Goal: Information Seeking & Learning: Learn about a topic

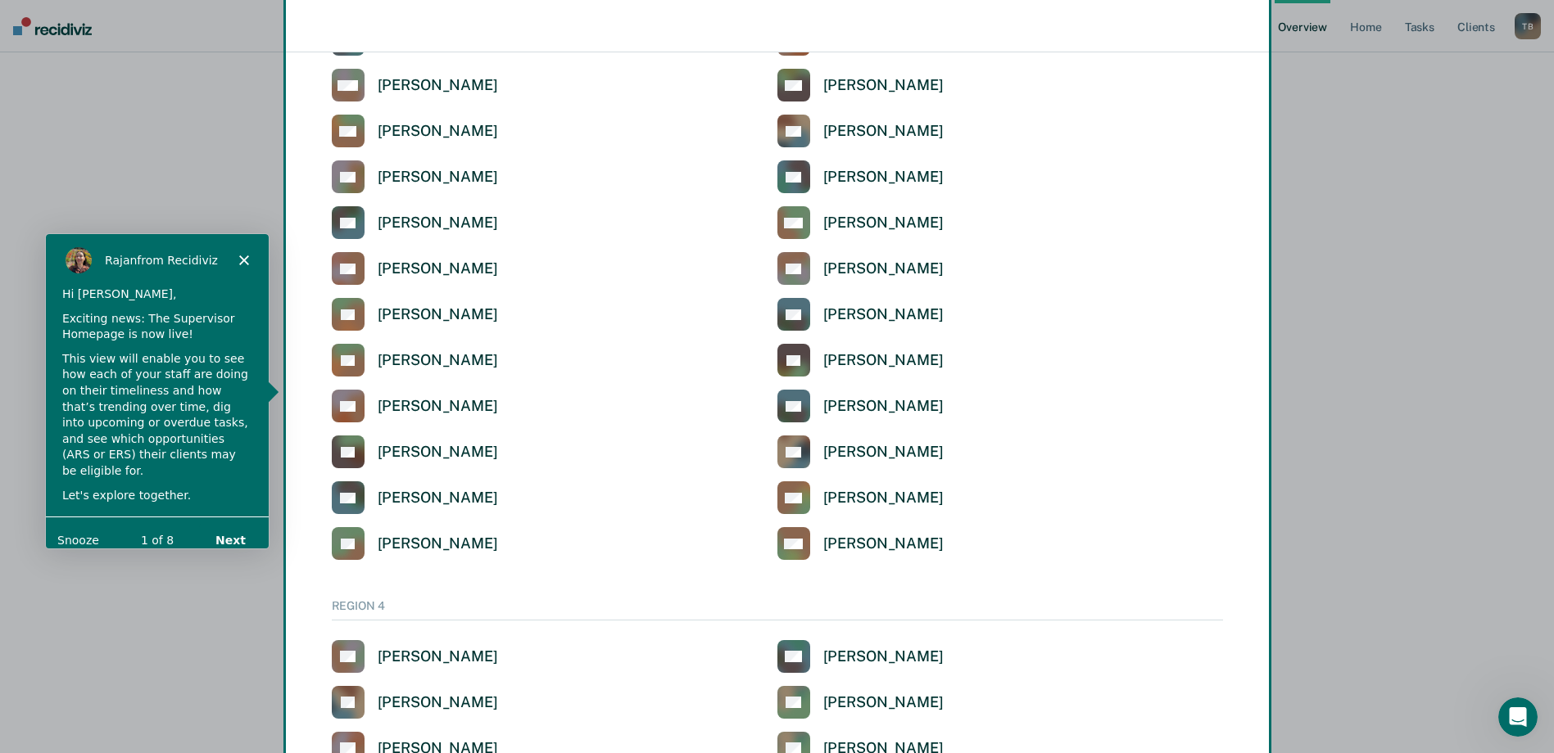
scroll to position [3687, 0]
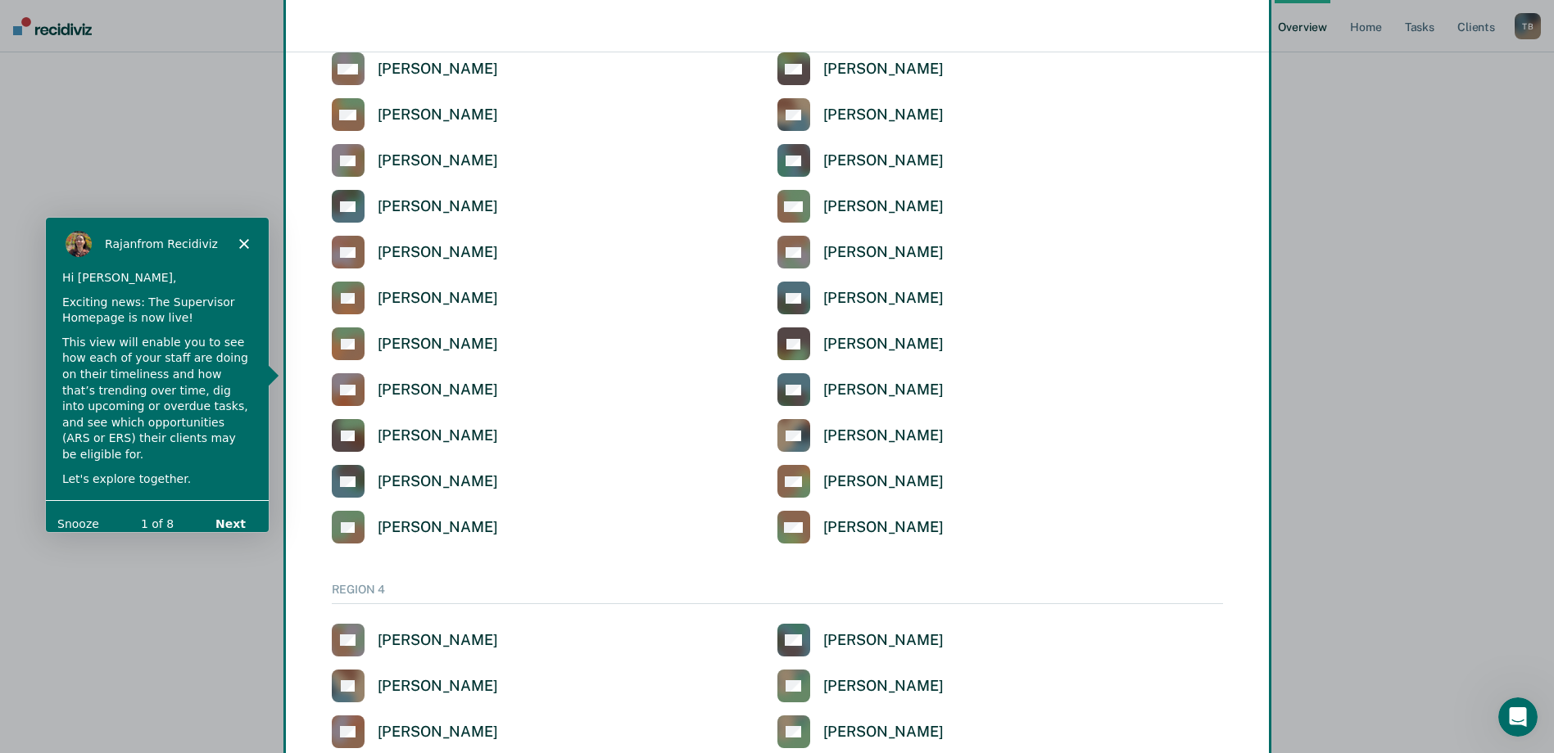
click at [421, 525] on div "Product tour overlay" at bounding box center [777, 376] width 1554 height 753
click at [349, 529] on div "Product tour overlay" at bounding box center [777, 376] width 1554 height 753
click at [234, 506] on button "Next" at bounding box center [228, 523] width 63 height 34
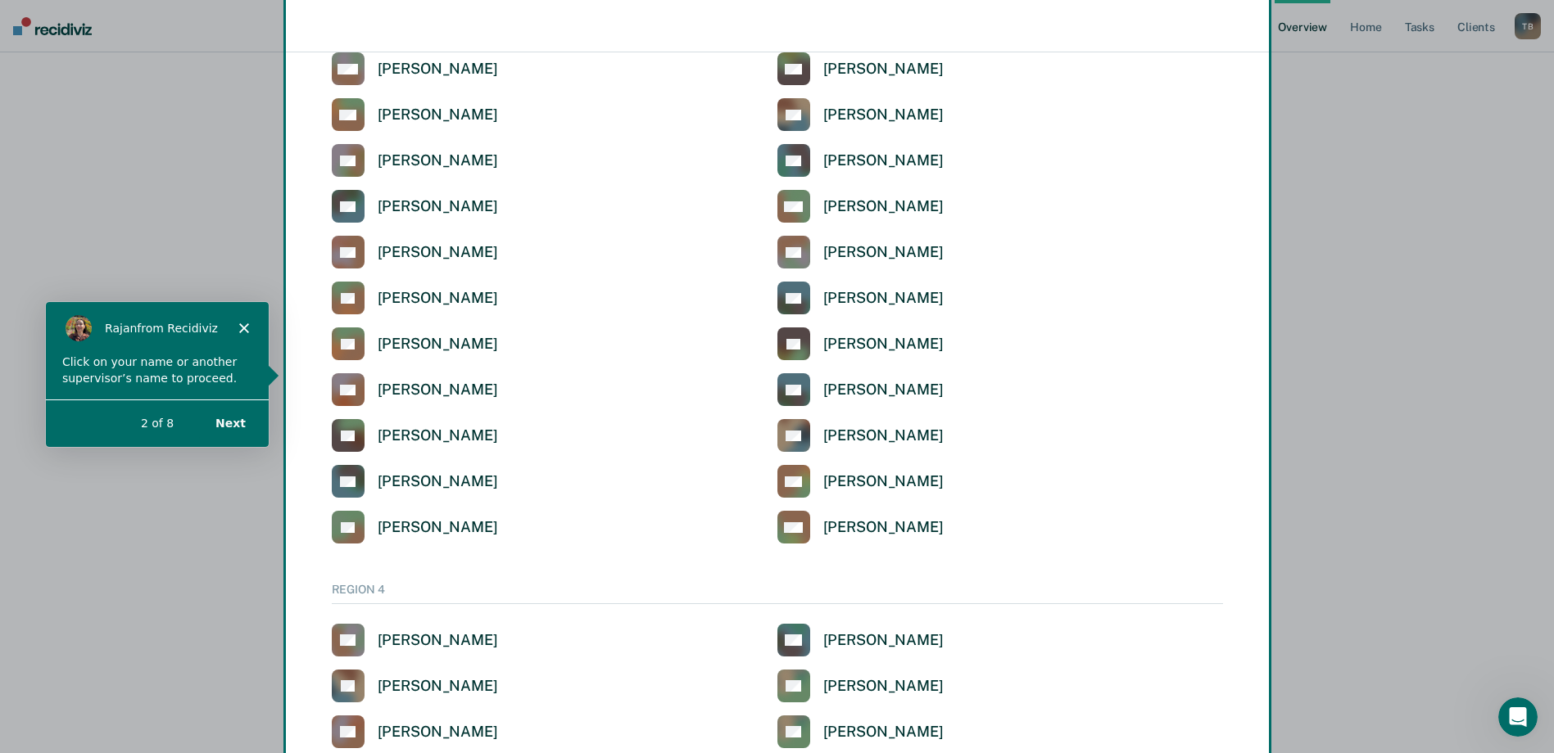
scroll to position [0, 0]
click at [435, 527] on div "Product tour overlay" at bounding box center [777, 376] width 1554 height 753
click at [345, 525] on div "Product tour overlay" at bounding box center [777, 376] width 1554 height 753
click at [345, 524] on div "Product tour overlay" at bounding box center [777, 376] width 1554 height 753
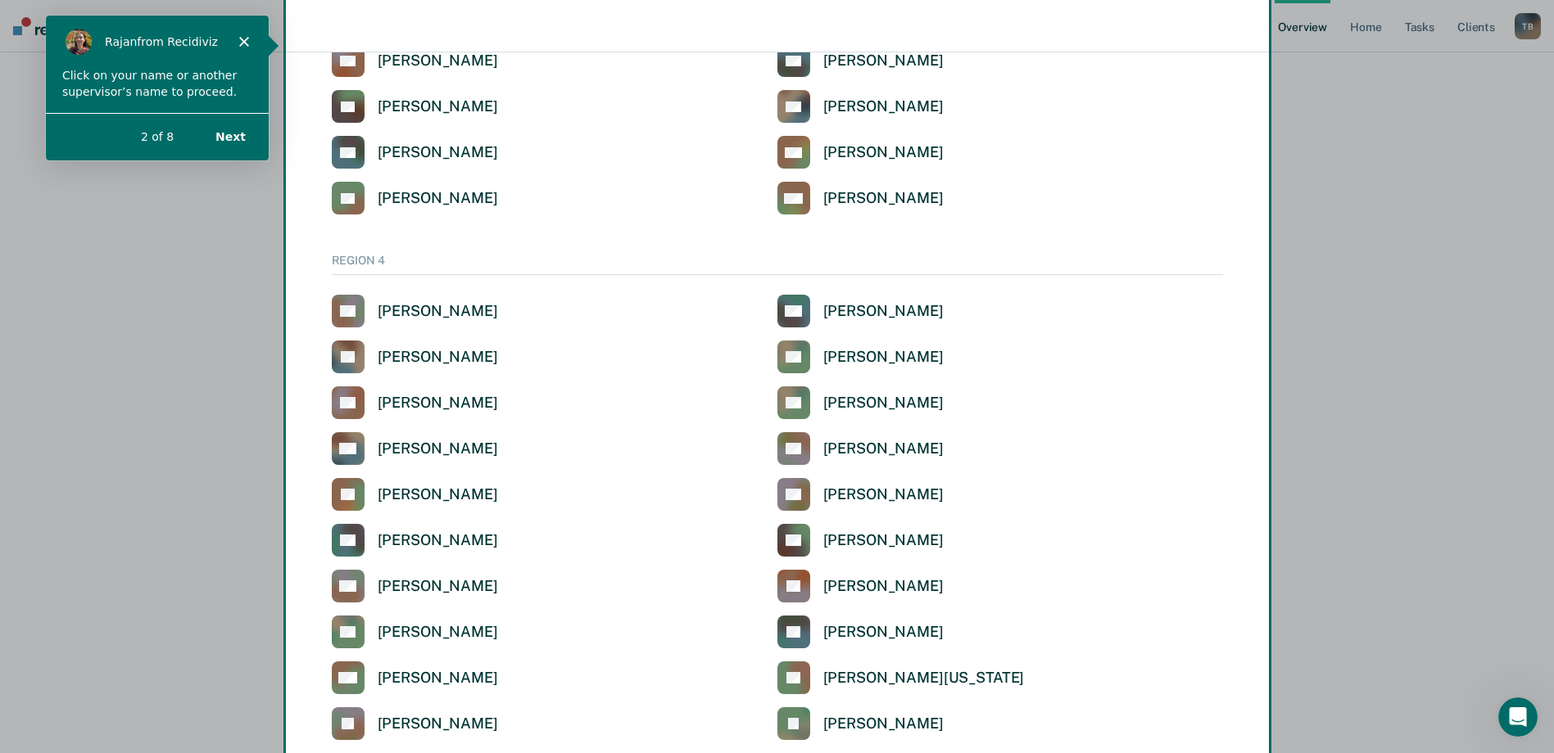
scroll to position [4015, 0]
click at [342, 204] on div "Product tour overlay" at bounding box center [777, 376] width 1554 height 753
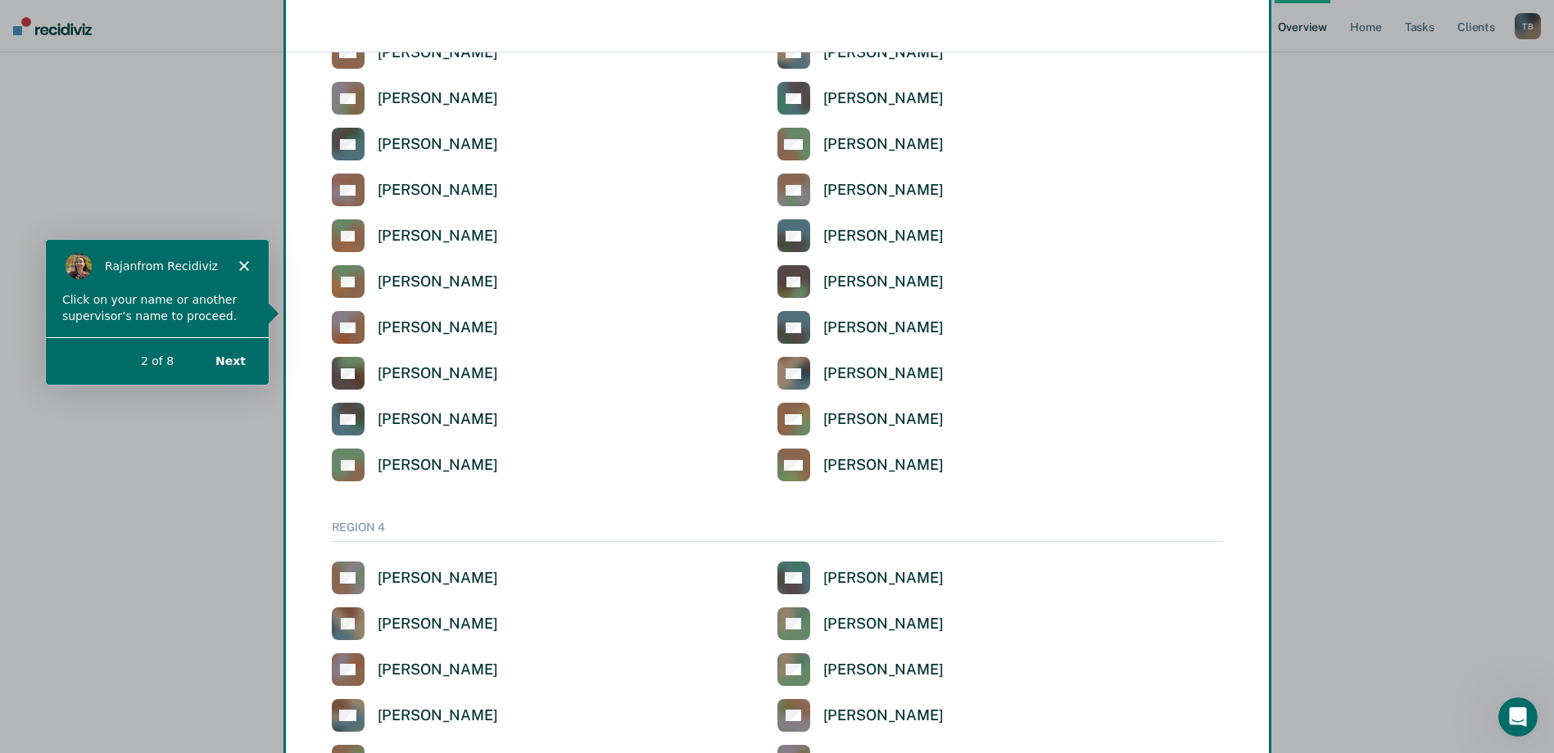
scroll to position [3687, 0]
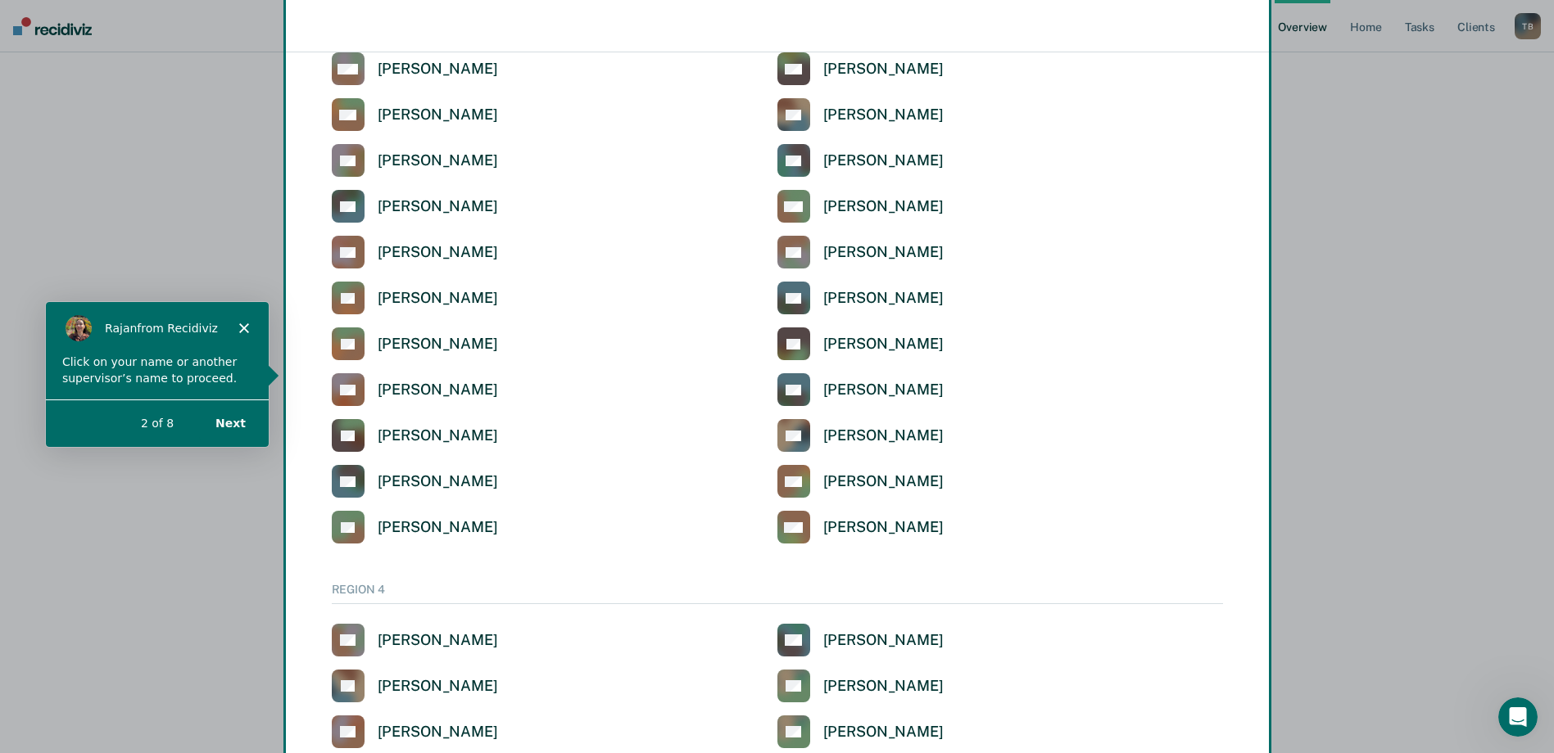
click at [343, 536] on div "Product tour overlay" at bounding box center [777, 376] width 1554 height 753
click at [339, 531] on div "Product tour overlay" at bounding box center [777, 376] width 1554 height 753
click at [342, 533] on div "Product tour overlay" at bounding box center [777, 376] width 1554 height 753
click at [342, 532] on div "Product tour overlay" at bounding box center [777, 376] width 1554 height 753
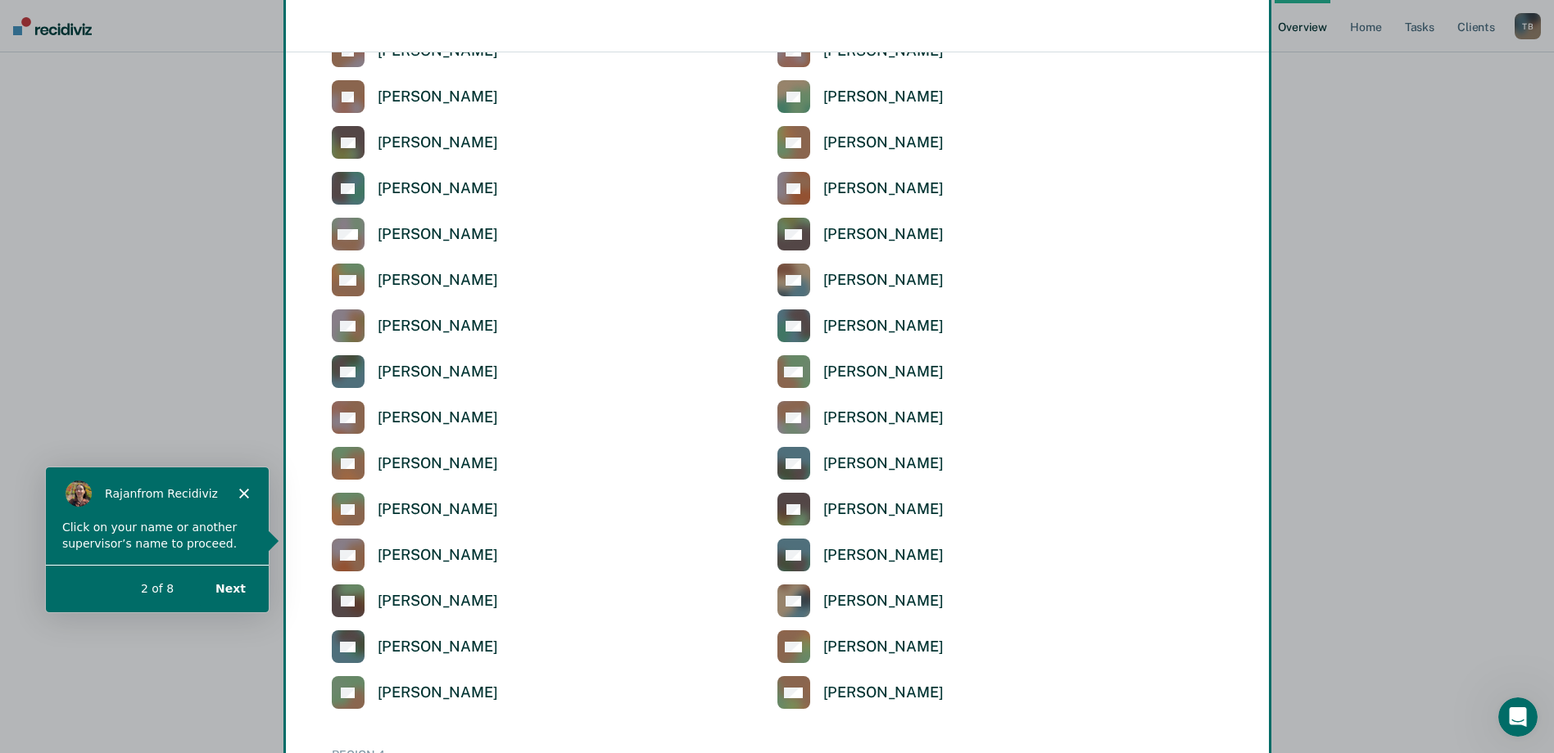
scroll to position [3769, 0]
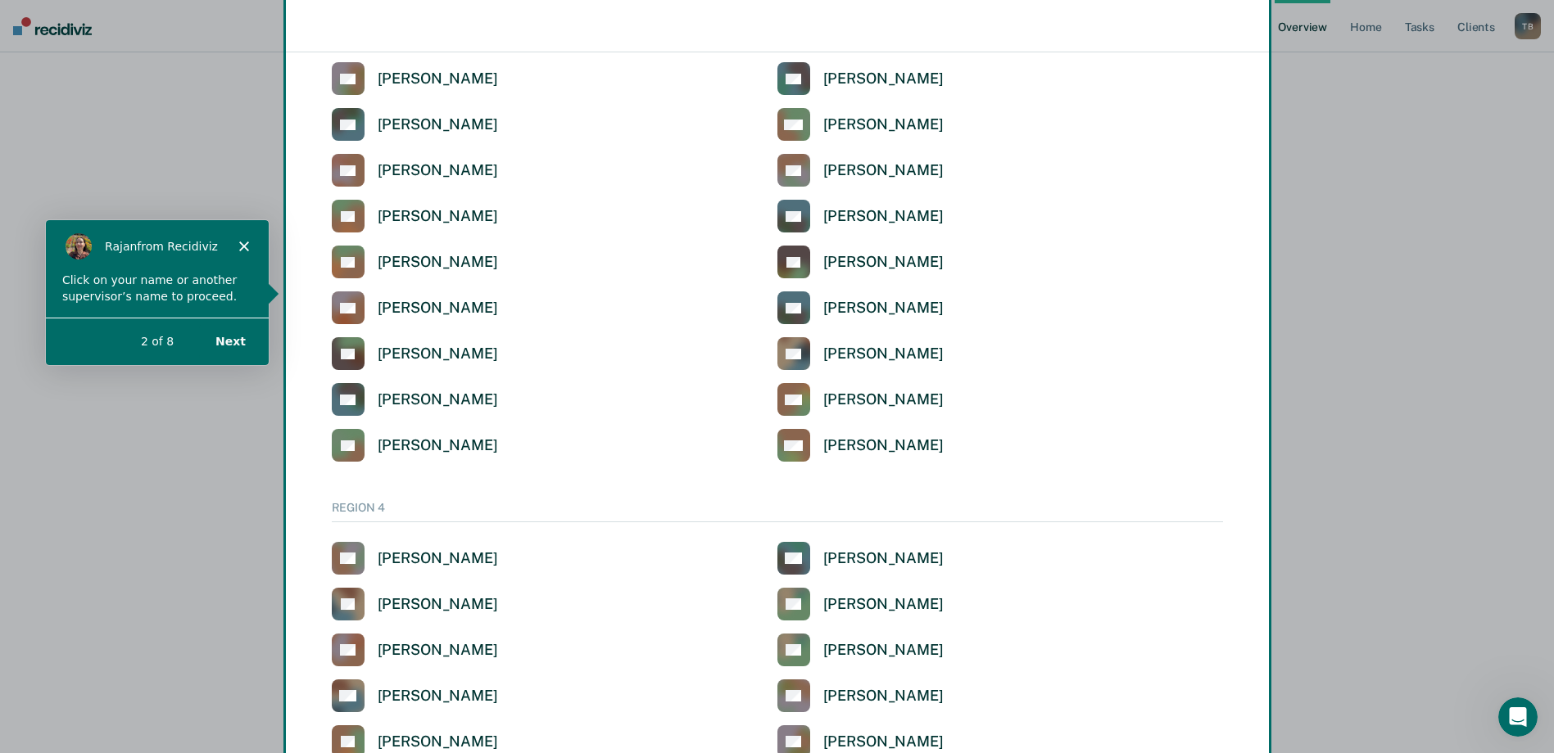
click at [350, 444] on div "Product tour overlay" at bounding box center [777, 376] width 1554 height 753
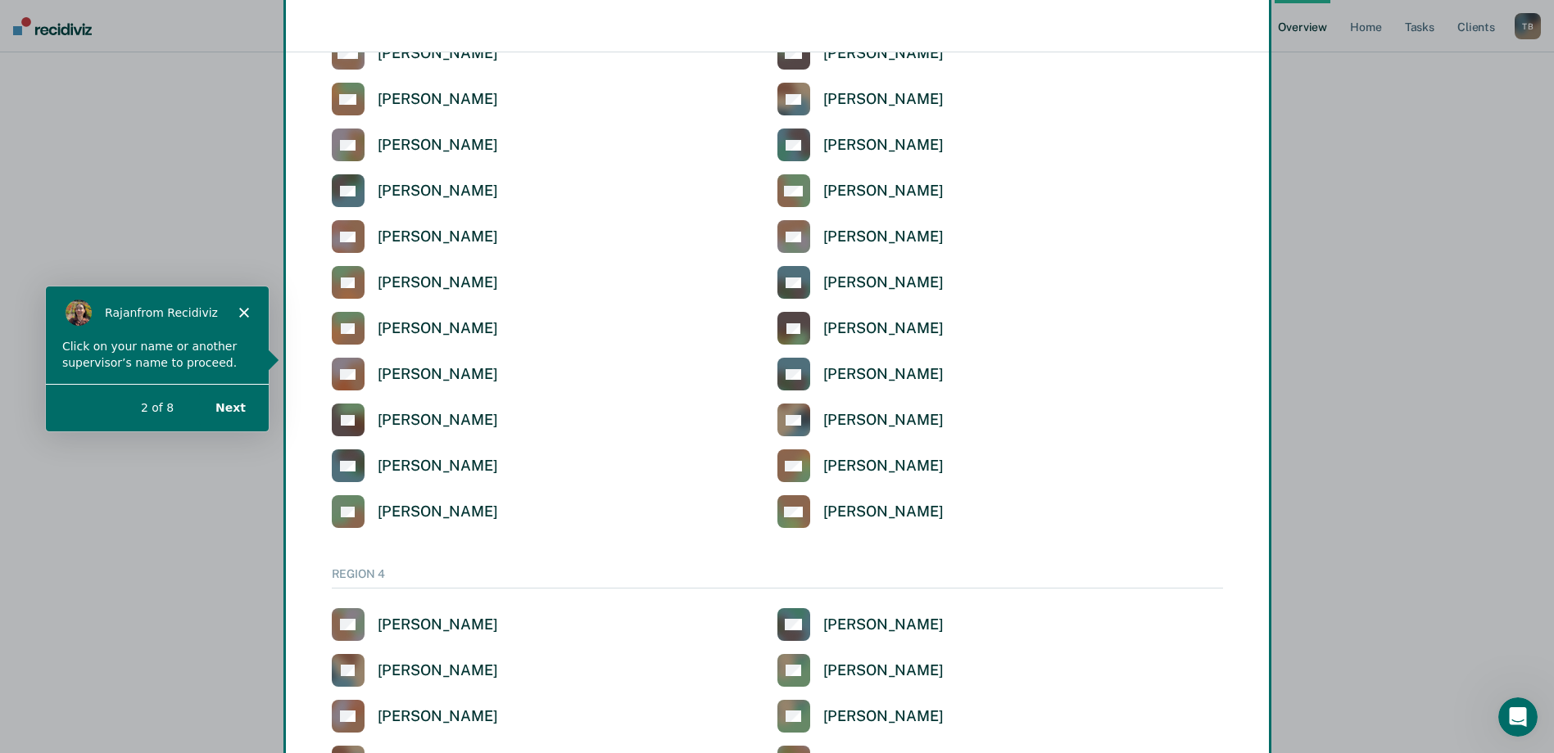
scroll to position [3687, 0]
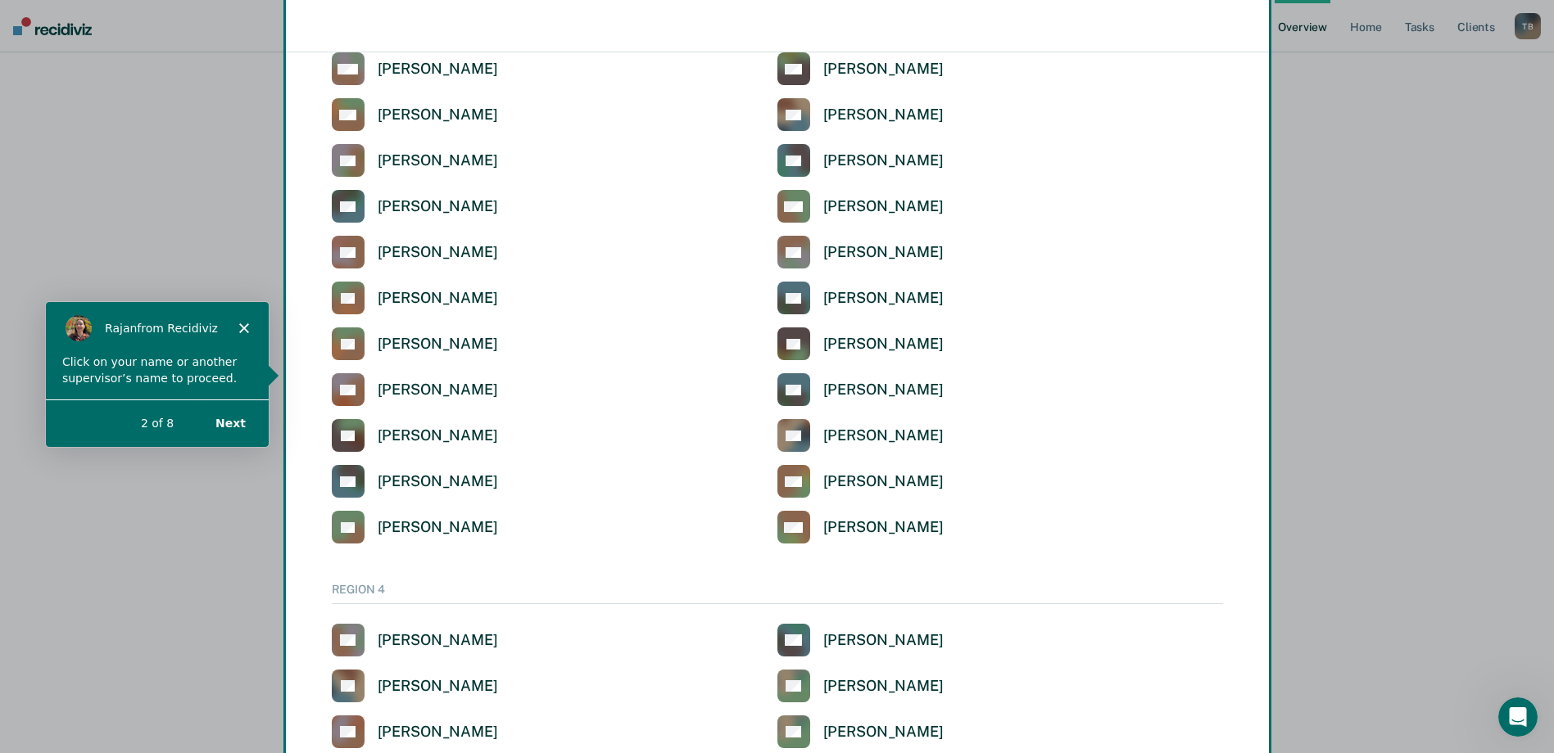
click at [229, 420] on button "Next" at bounding box center [228, 422] width 63 height 34
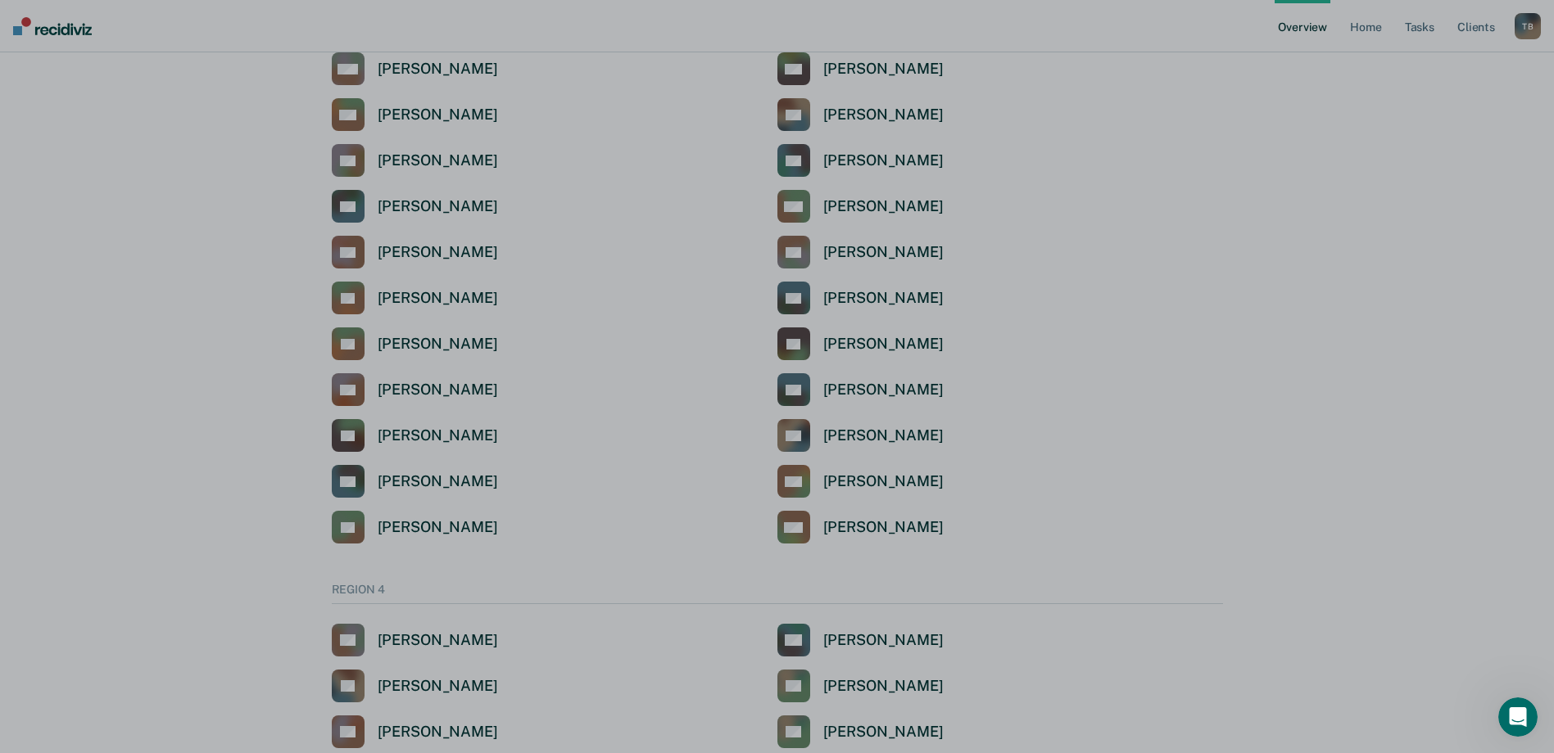
scroll to position [0, 0]
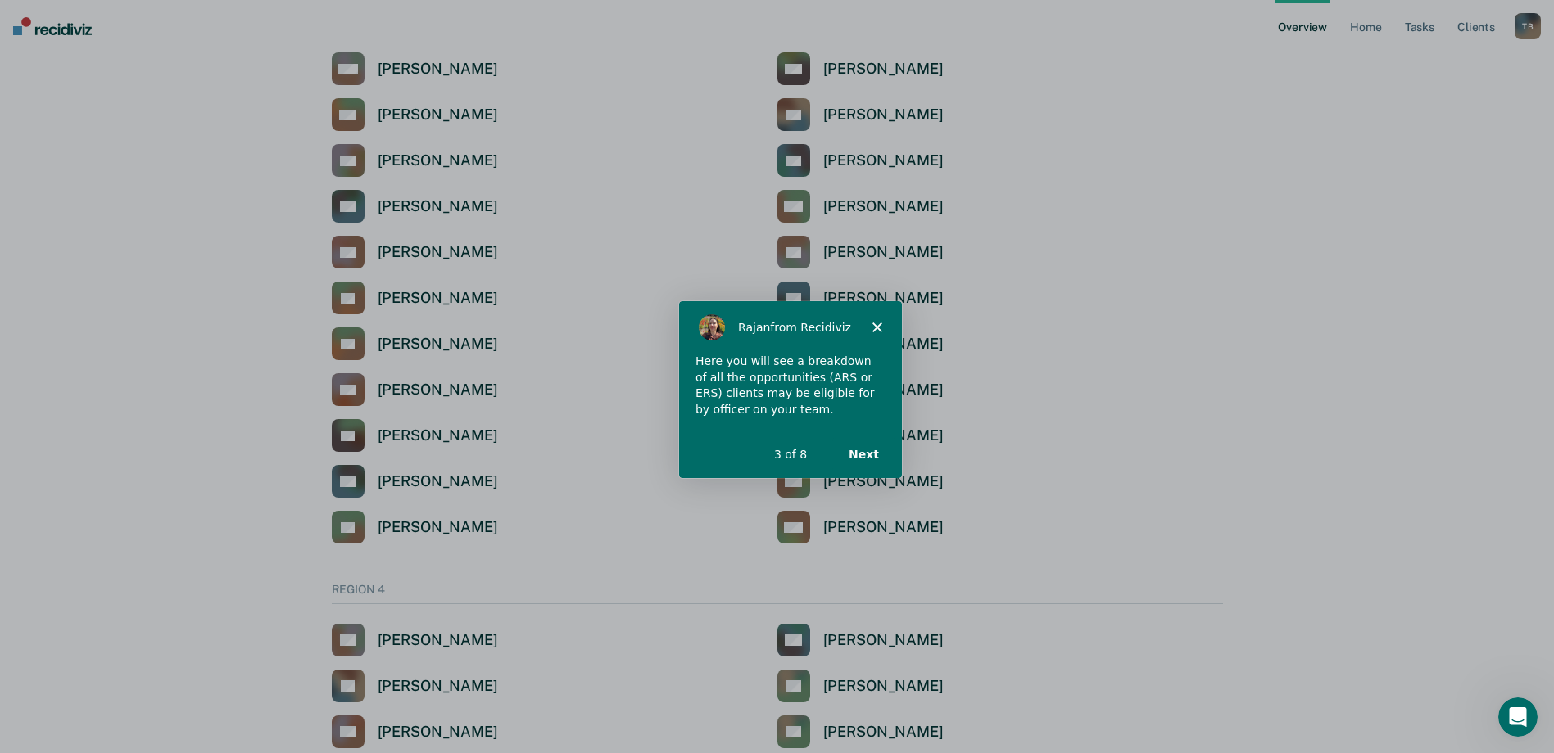
click at [858, 448] on button "Next" at bounding box center [861, 454] width 63 height 34
click at [868, 448] on button "Next" at bounding box center [861, 454] width 63 height 34
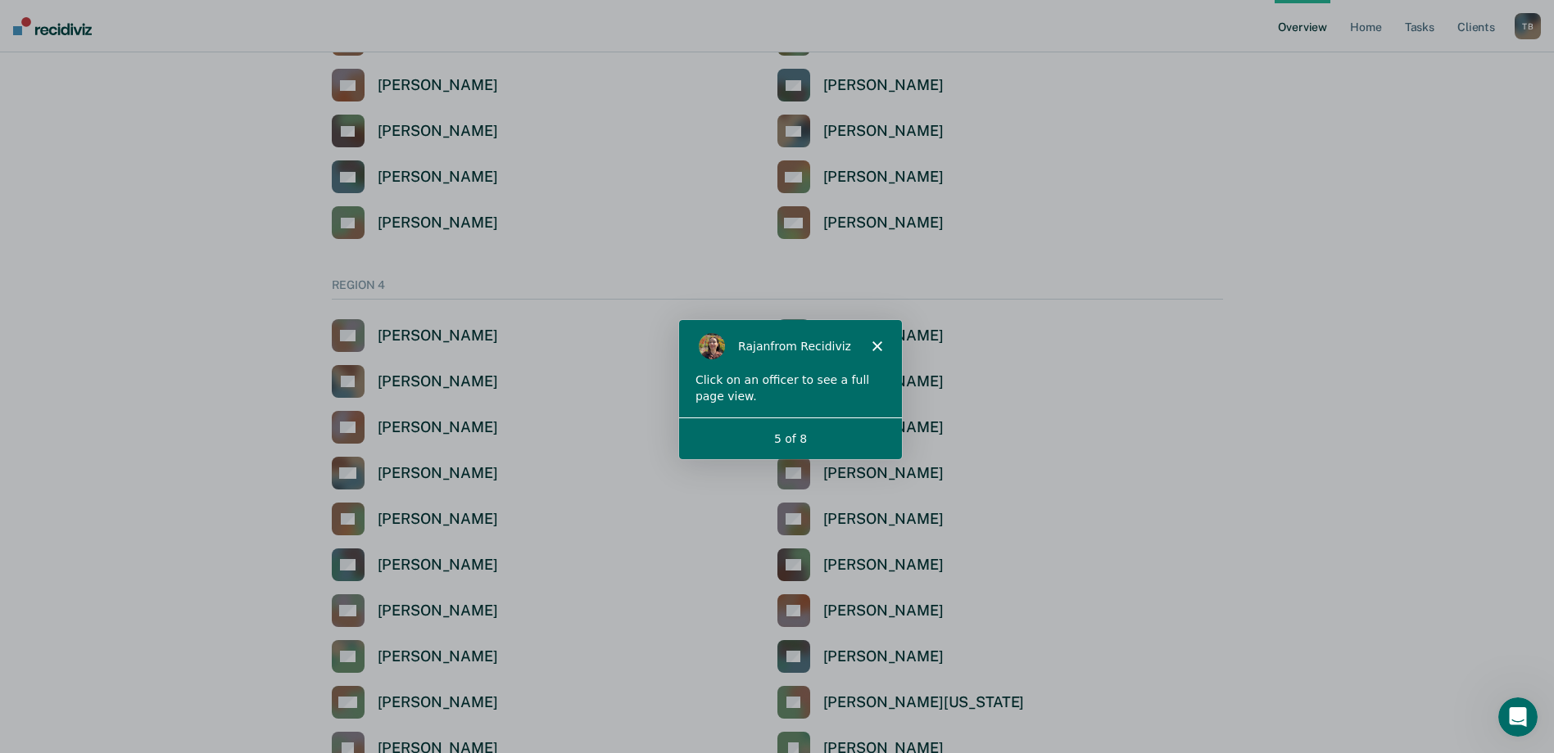
scroll to position [3933, 0]
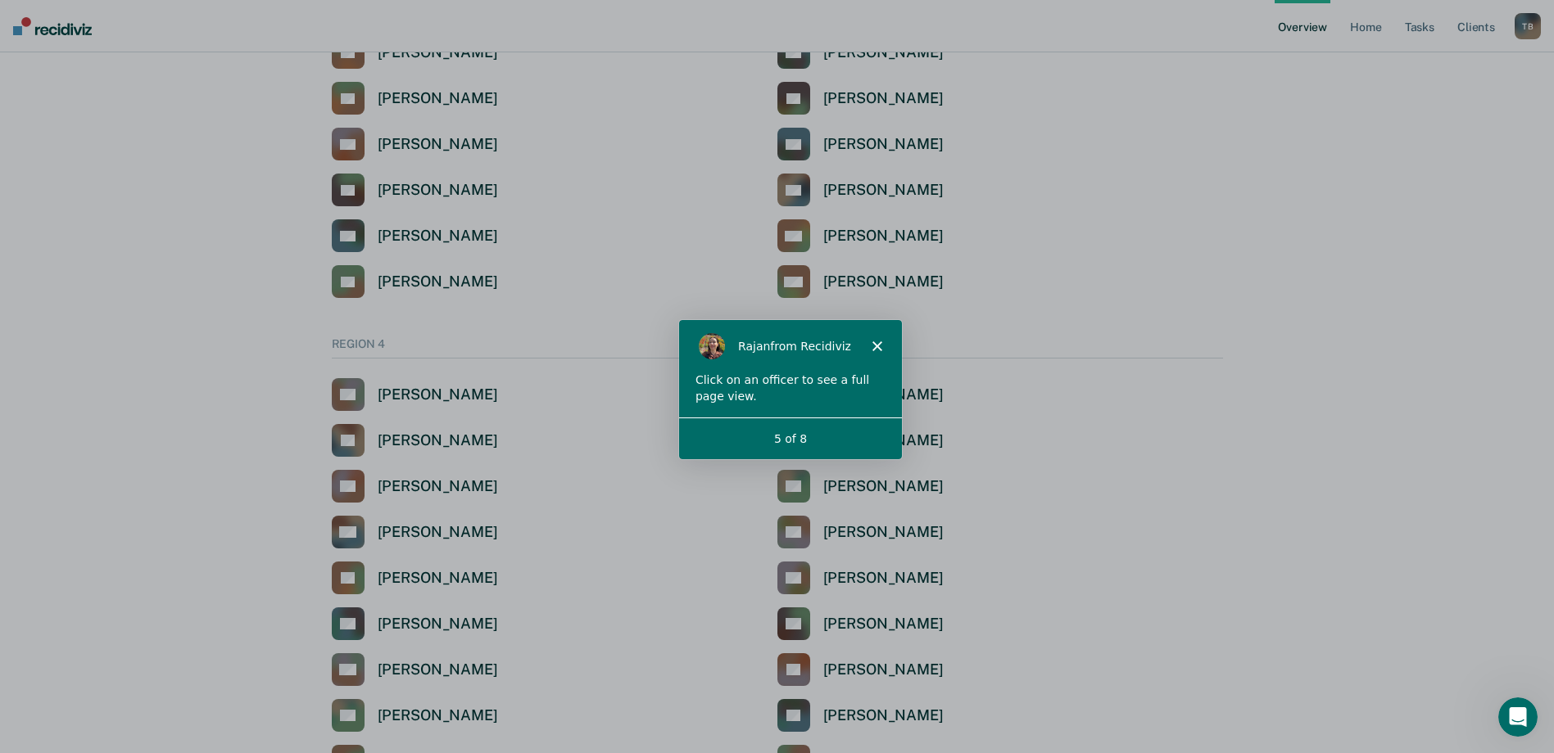
click at [877, 343] on polygon "Close" at bounding box center [876, 345] width 10 height 10
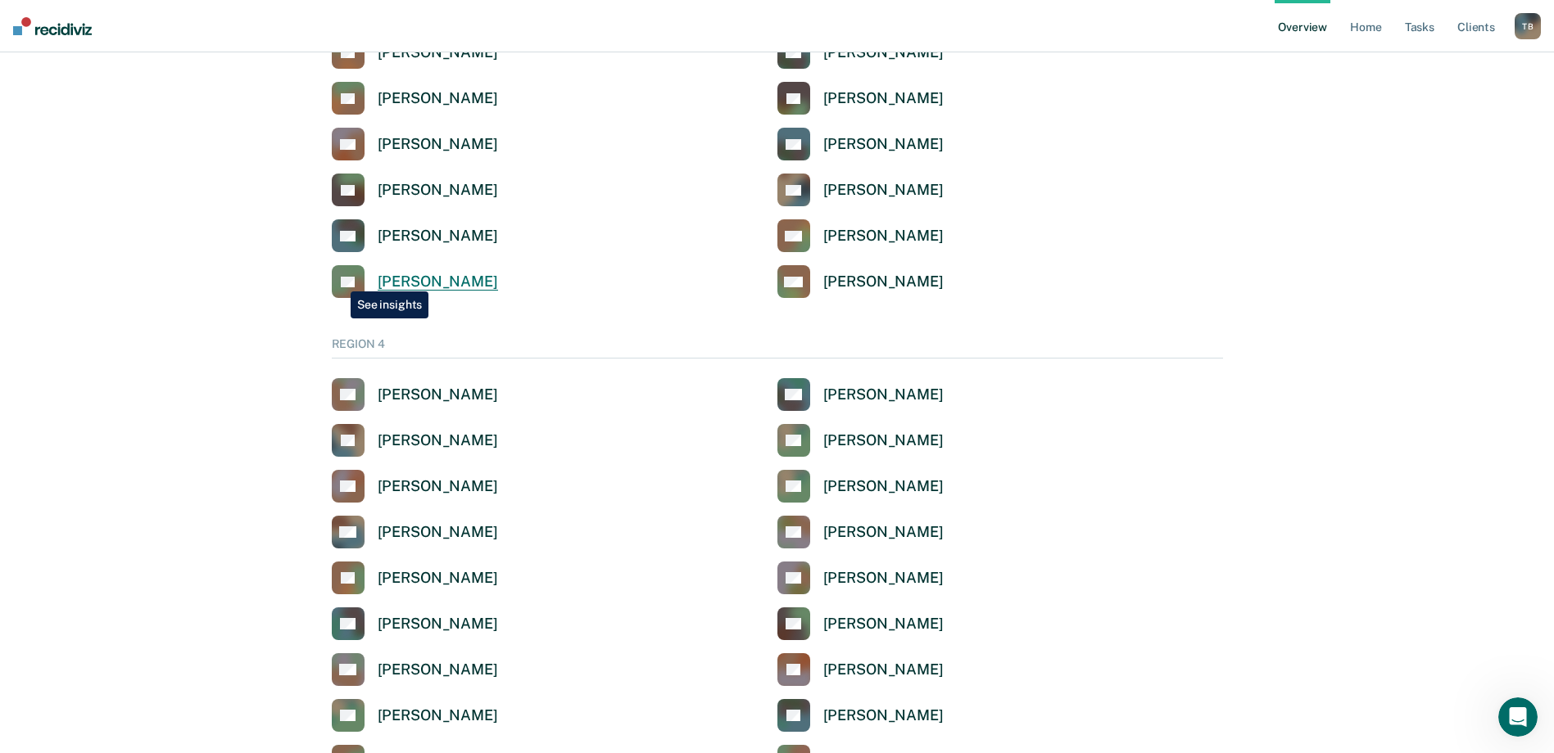
click at [338, 279] on icon at bounding box center [332, 287] width 35 height 45
